Goal: Check status: Verify the current state of an ongoing process or item

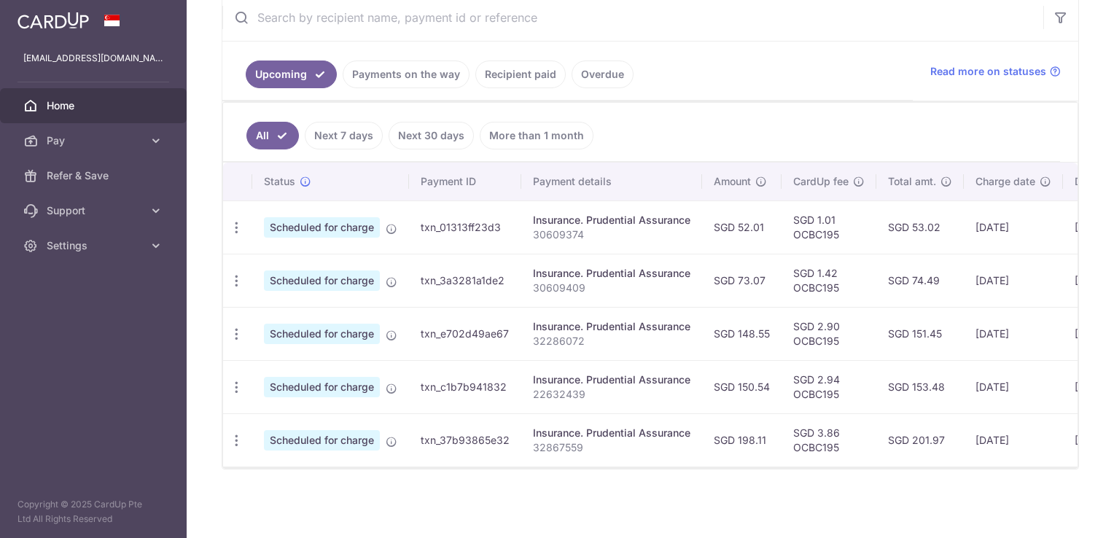
click at [408, 74] on link "Payments on the way" at bounding box center [406, 75] width 127 height 28
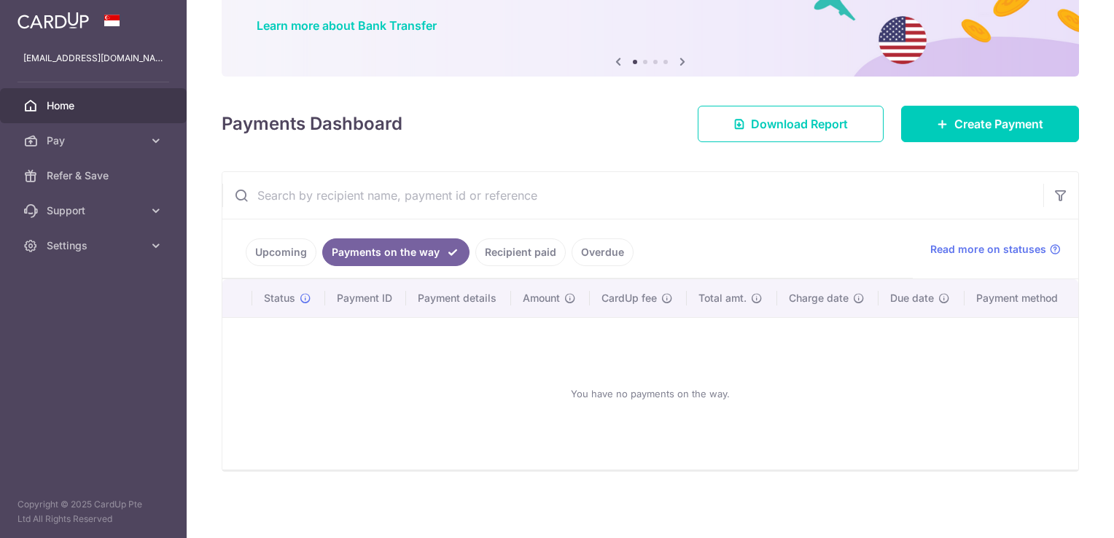
click at [508, 264] on link "Recipient paid" at bounding box center [520, 252] width 90 height 28
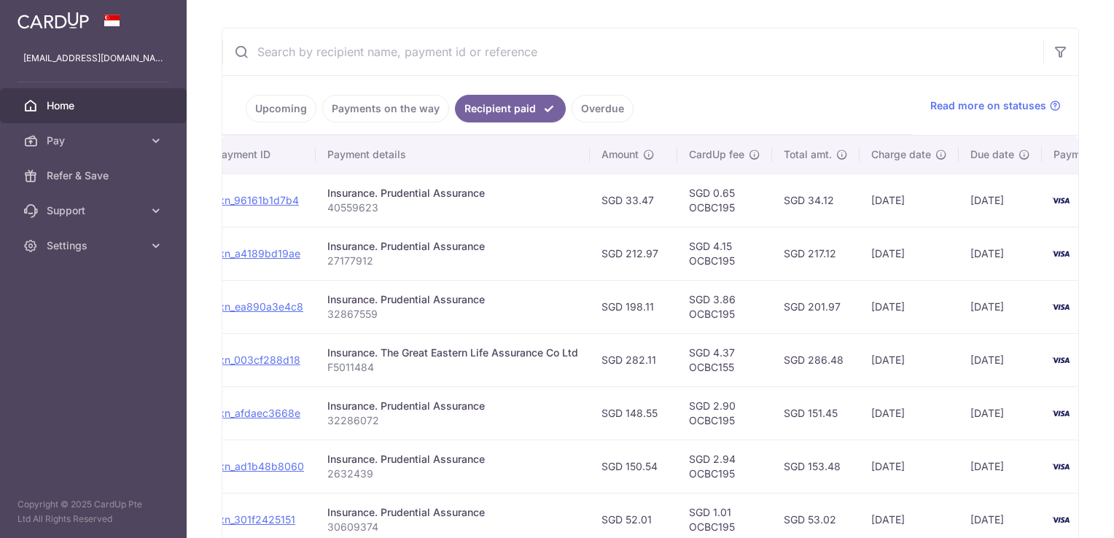
scroll to position [257, 0]
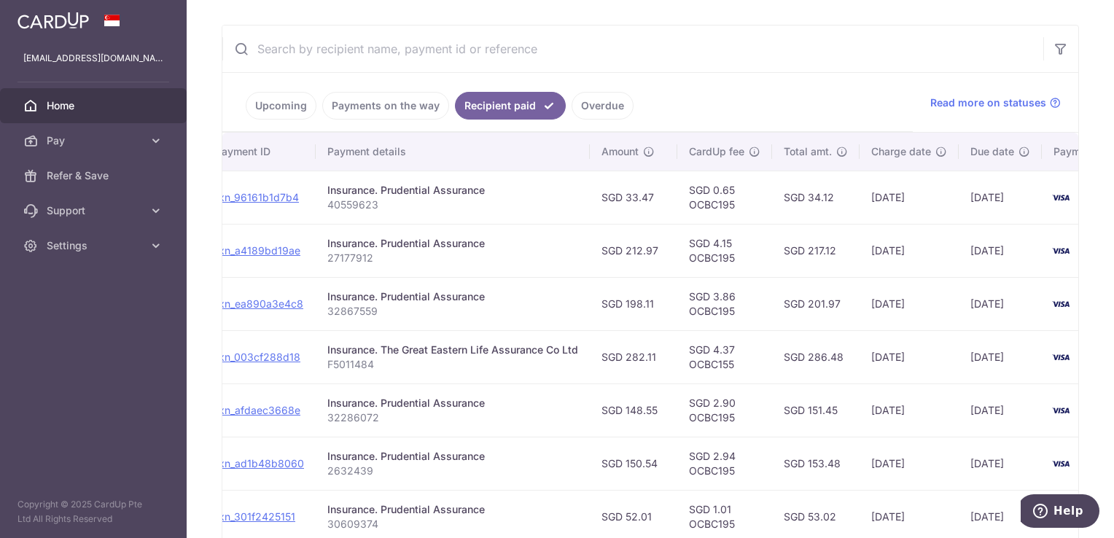
click at [302, 105] on link "Upcoming" at bounding box center [281, 106] width 71 height 28
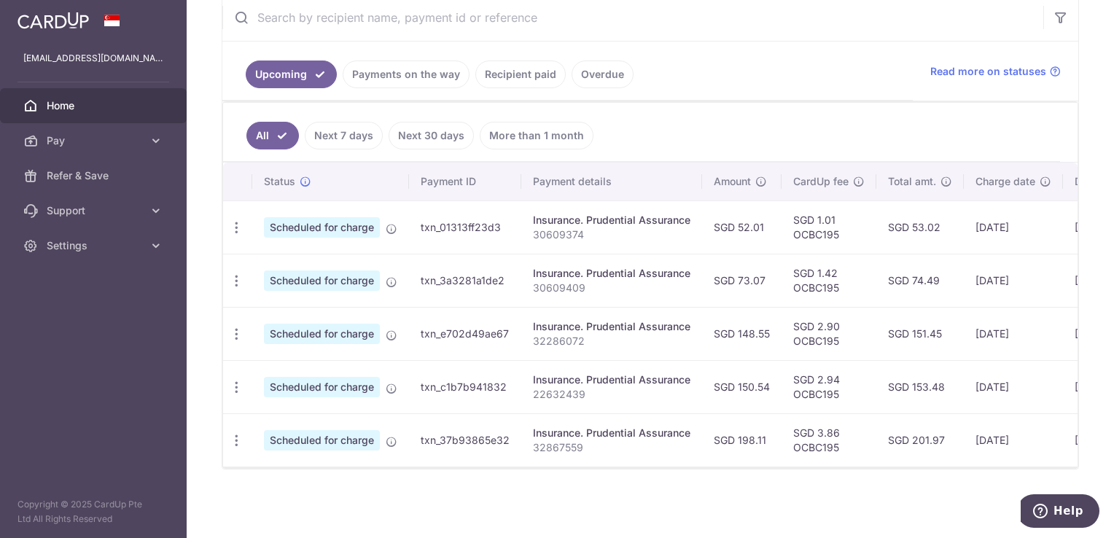
scroll to position [290, 0]
